Goal: Find specific page/section: Find specific page/section

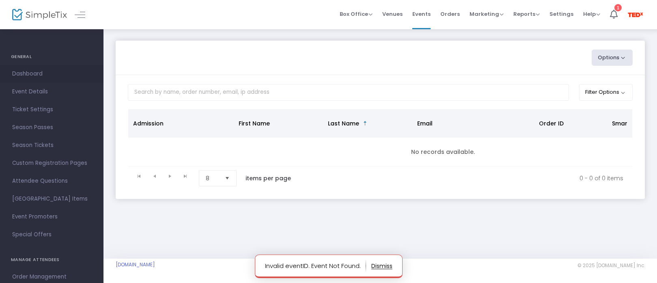
click at [34, 73] on span "Dashboard" at bounding box center [51, 74] width 79 height 11
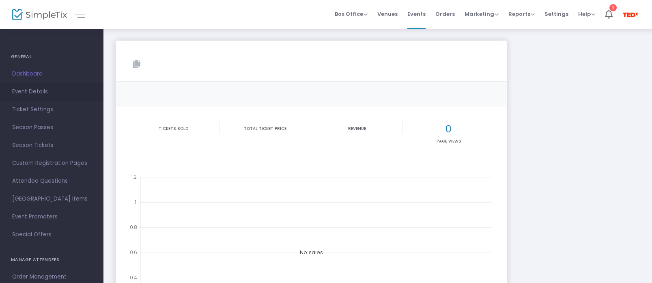
click at [34, 93] on span "Event Details" at bounding box center [51, 91] width 79 height 11
